Goal: Task Accomplishment & Management: Use online tool/utility

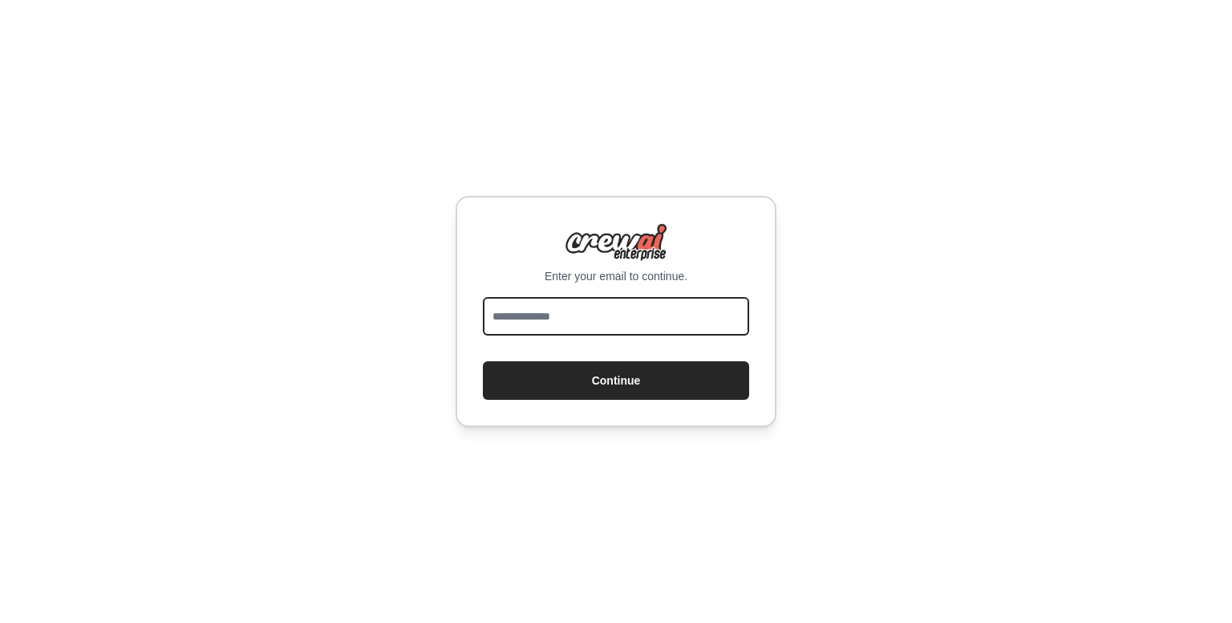
click at [617, 318] on input "email" at bounding box center [616, 316] width 266 height 39
type input "**********"
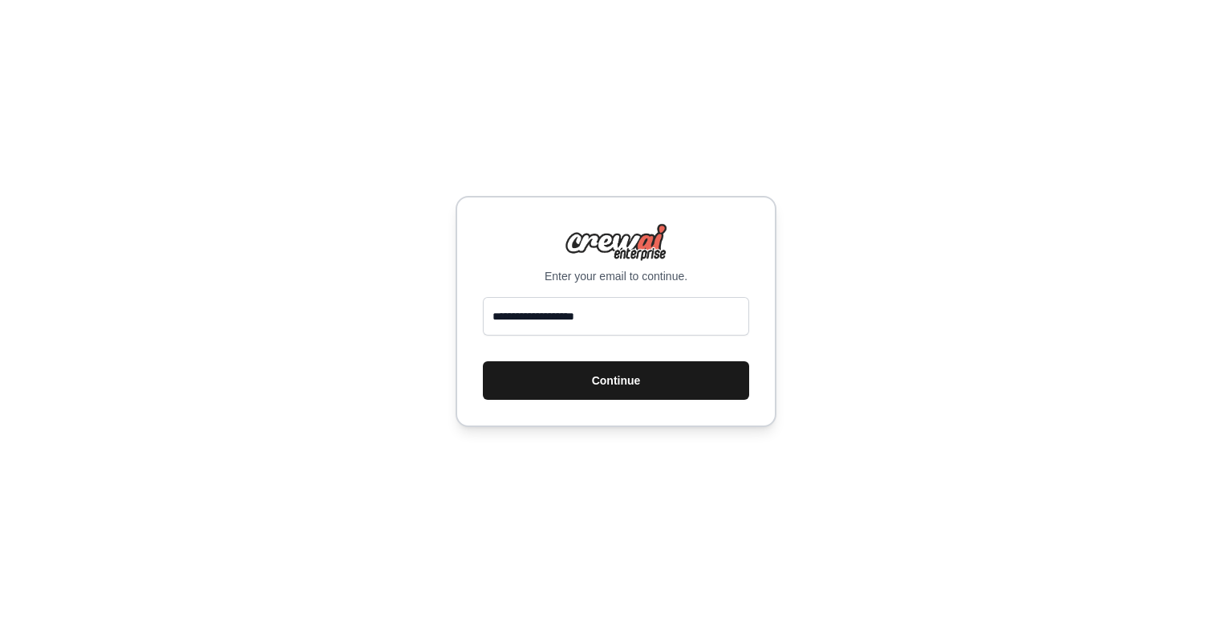
click at [633, 376] on button "Continue" at bounding box center [616, 380] width 266 height 39
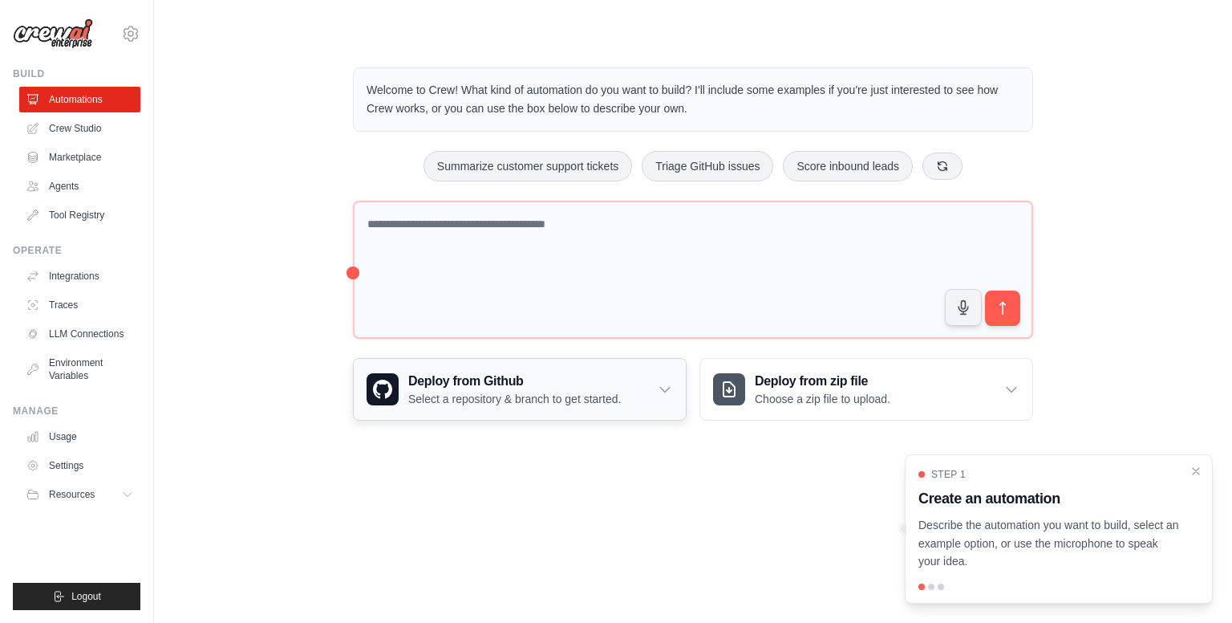
click at [564, 392] on p "Select a repository & branch to get started." at bounding box center [514, 399] width 213 height 16
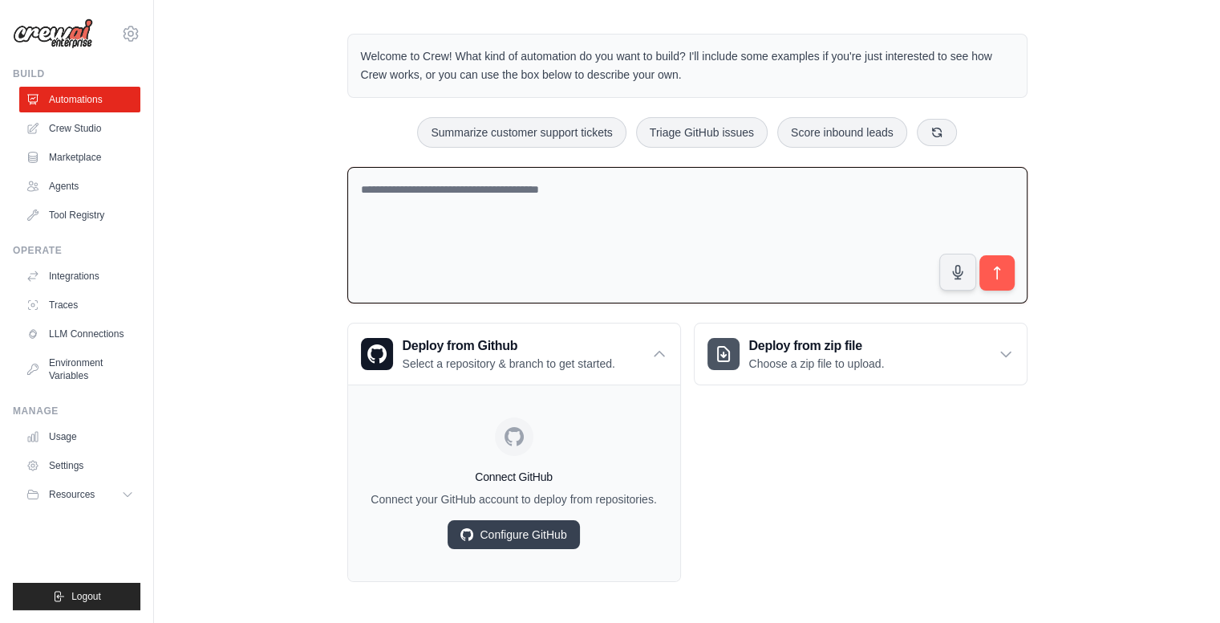
scroll to position [32, 0]
click at [573, 208] on textarea at bounding box center [687, 236] width 680 height 137
click at [95, 121] on link "Crew Studio" at bounding box center [81, 129] width 121 height 26
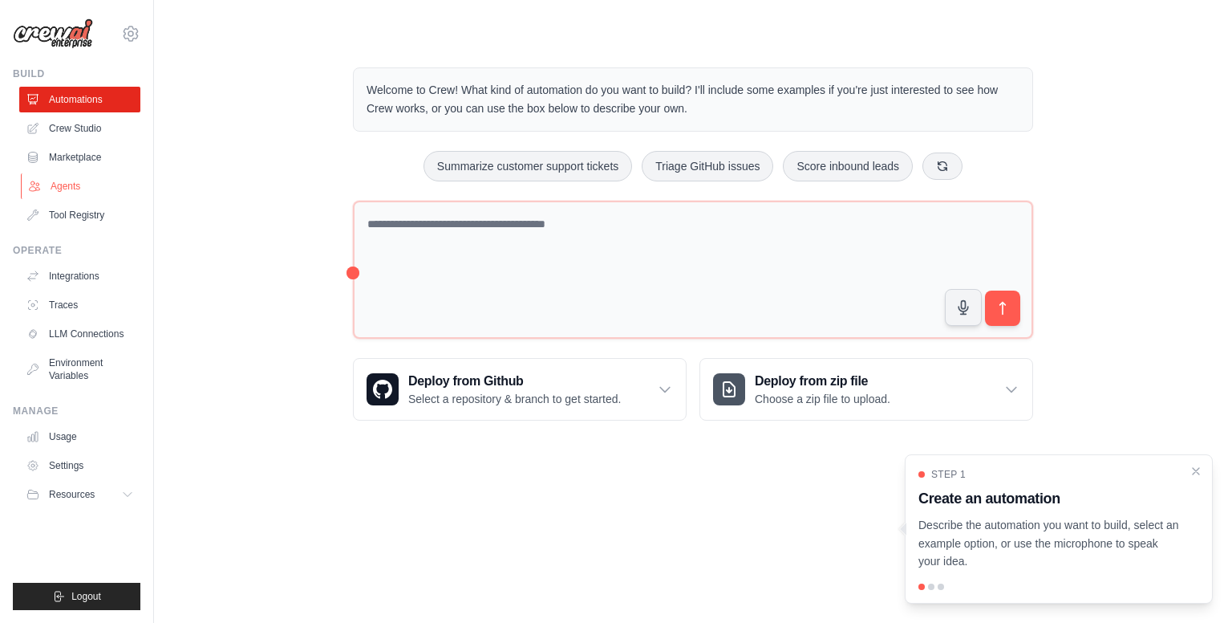
click at [47, 174] on link "Agents" at bounding box center [81, 186] width 121 height 26
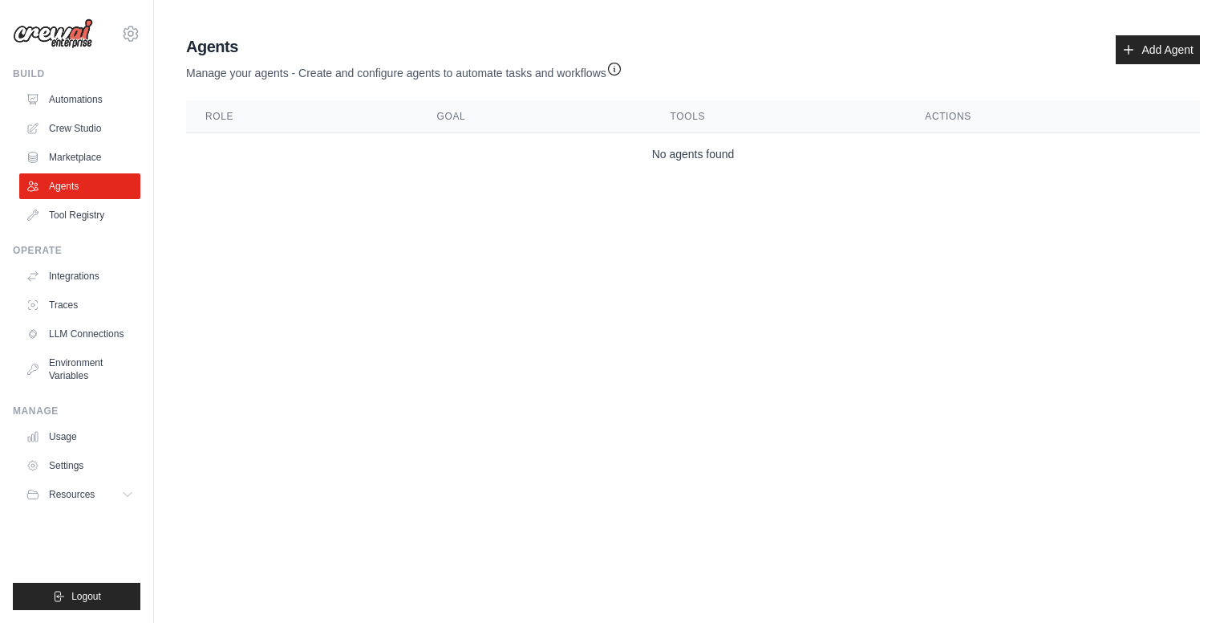
click at [47, 174] on link "Agents" at bounding box center [79, 186] width 121 height 26
click at [83, 119] on link "Crew Studio" at bounding box center [81, 129] width 121 height 26
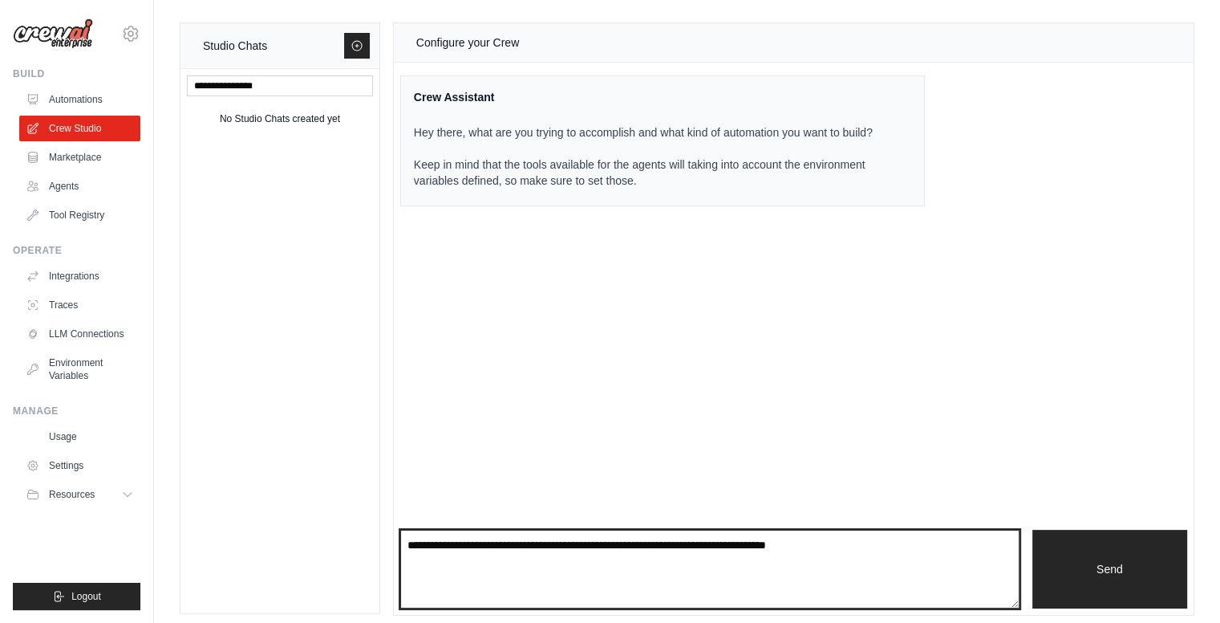
click at [740, 557] on textarea at bounding box center [709, 568] width 619 height 79
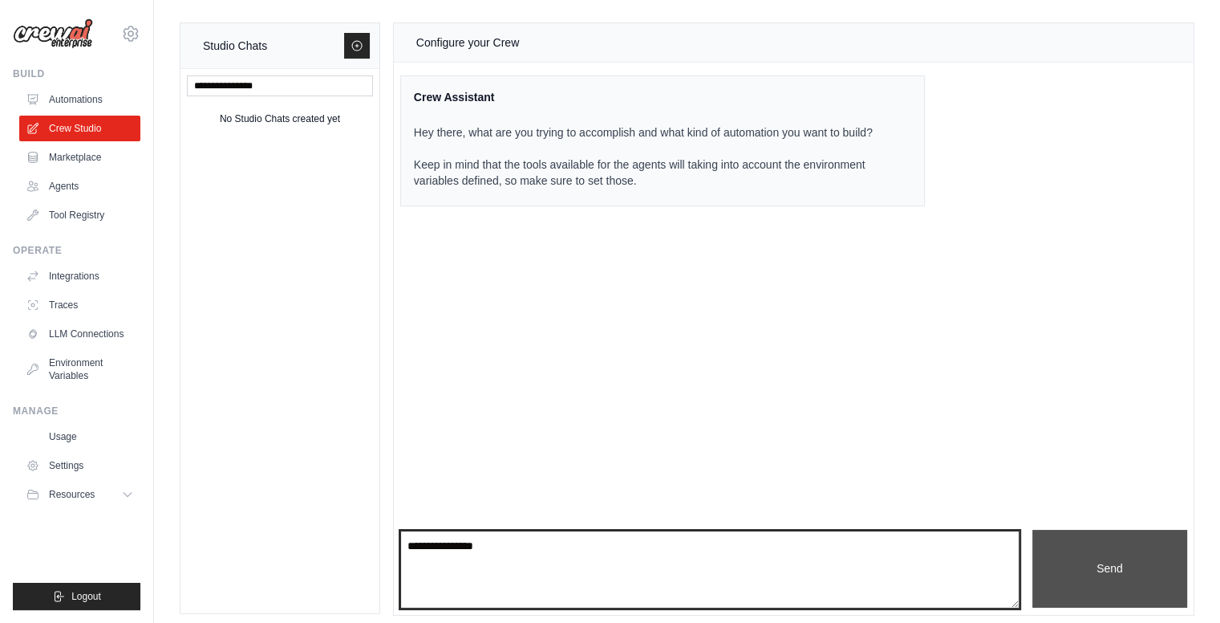
type textarea "**********"
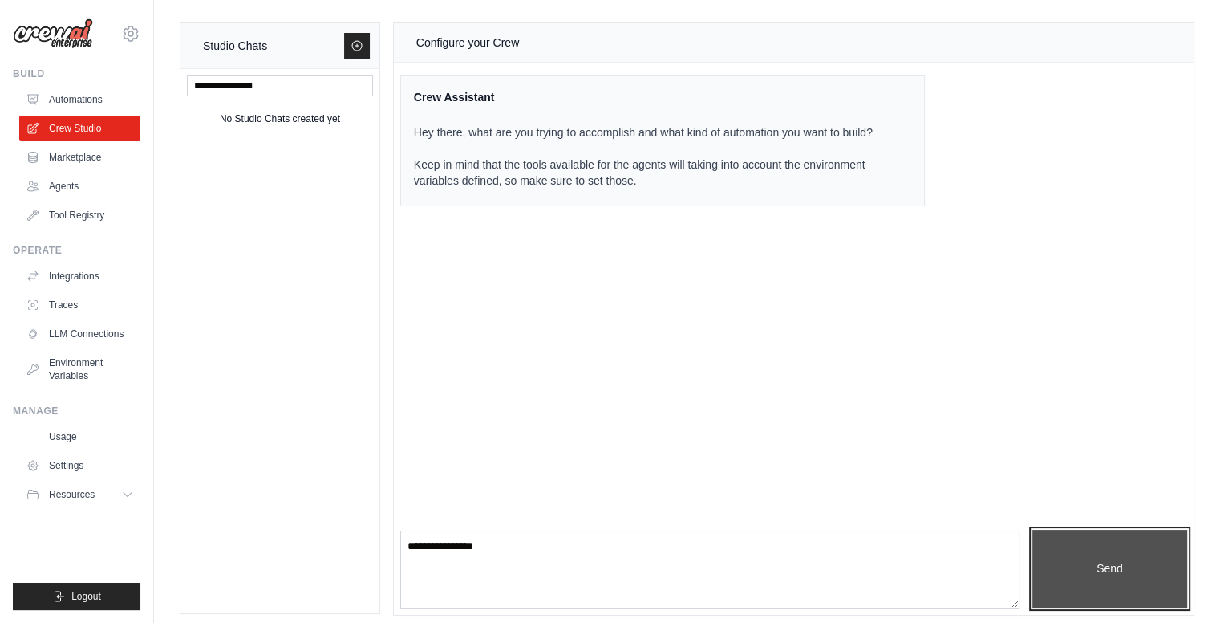
click at [1077, 567] on button "Send" at bounding box center [1110, 568] width 155 height 79
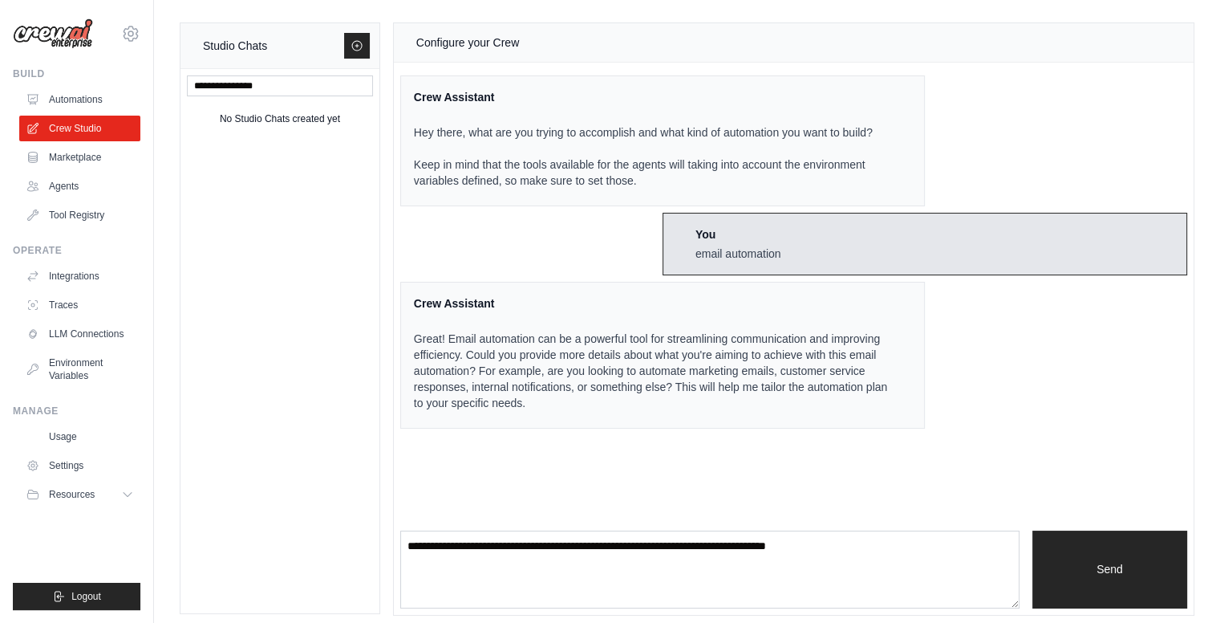
scroll to position [9, 0]
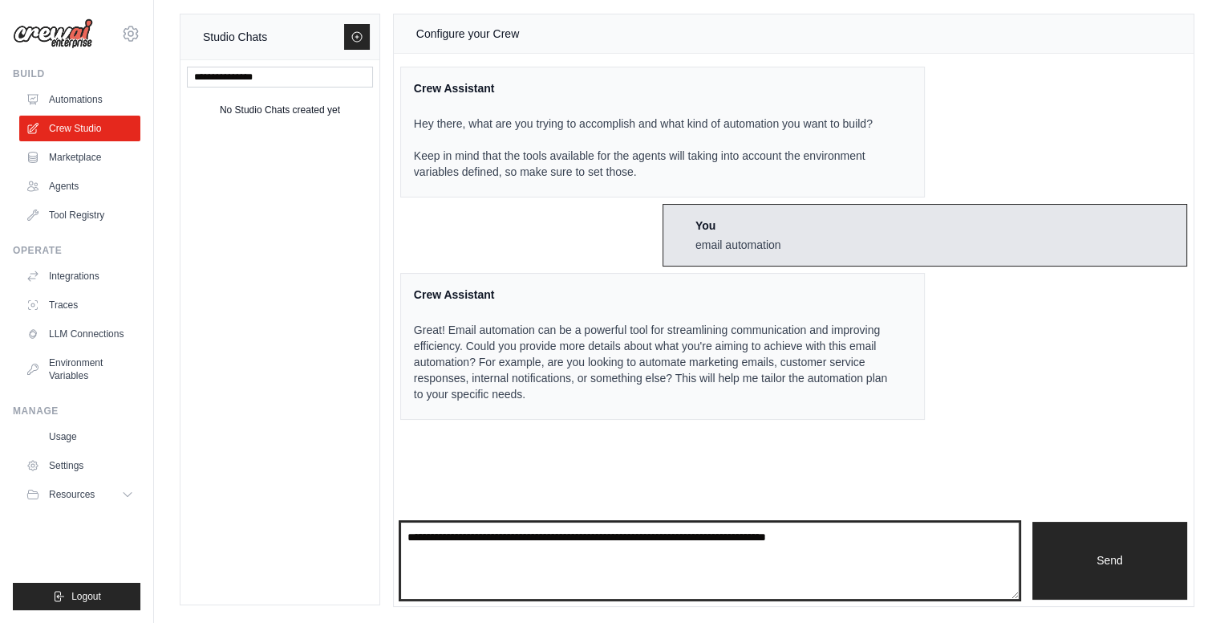
click at [684, 550] on textarea at bounding box center [709, 560] width 619 height 79
type textarea "***"
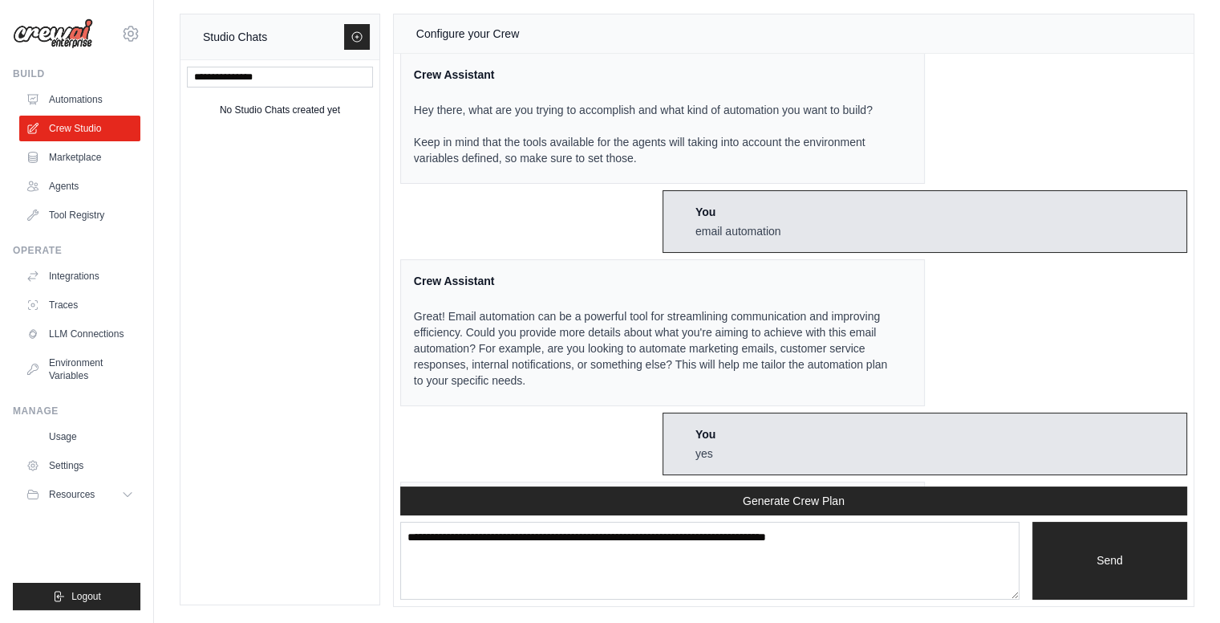
scroll to position [167, 0]
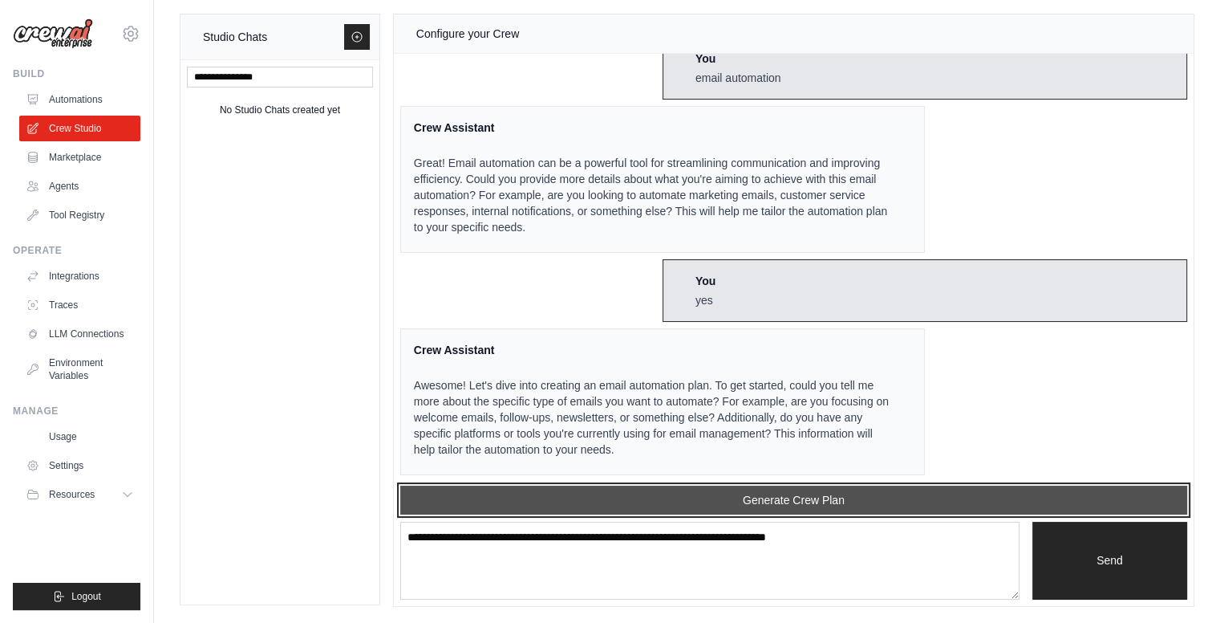
click at [716, 505] on button "Generate Crew Plan" at bounding box center [793, 499] width 787 height 29
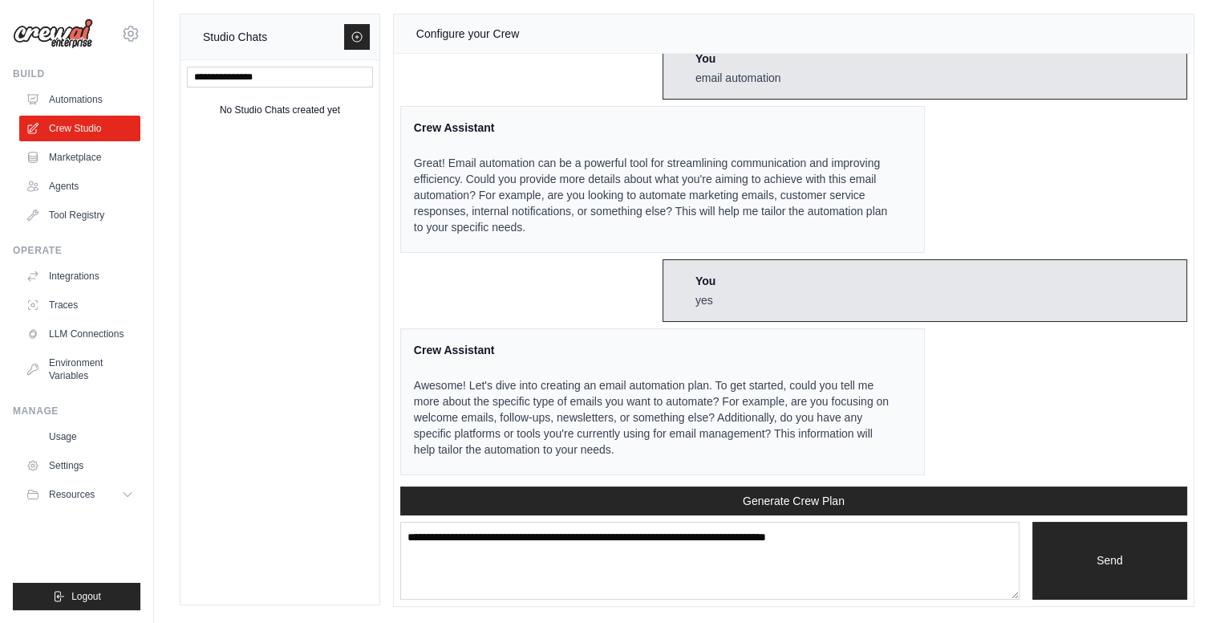
scroll to position [863, 0]
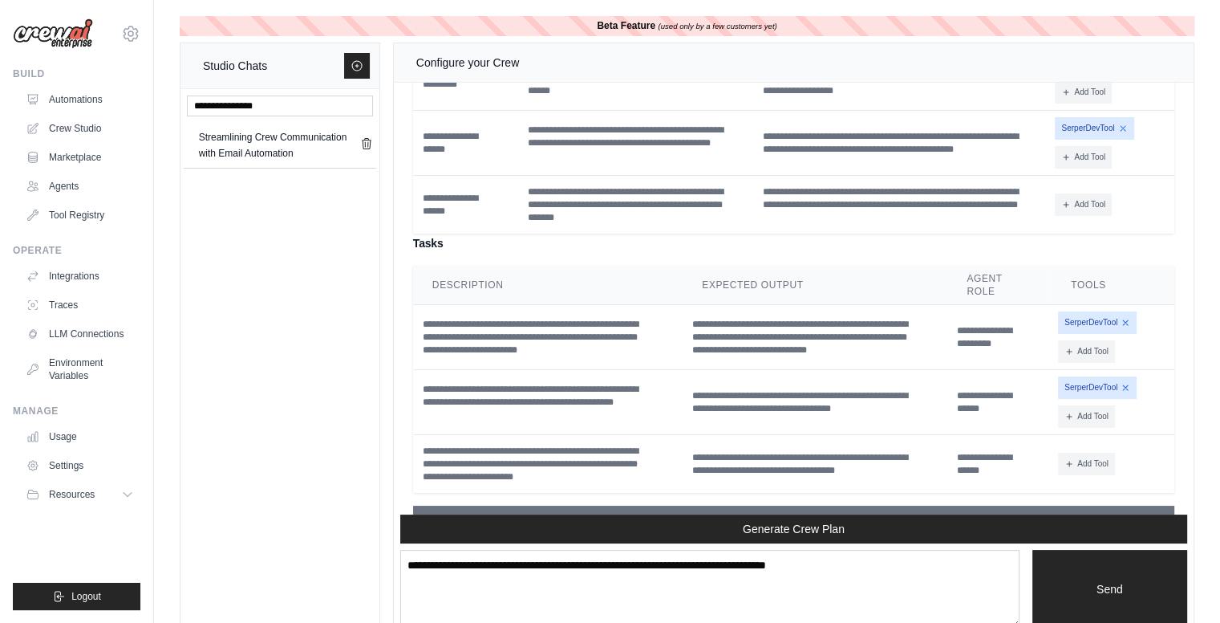
scroll to position [799, 0]
